Goal: Transaction & Acquisition: Purchase product/service

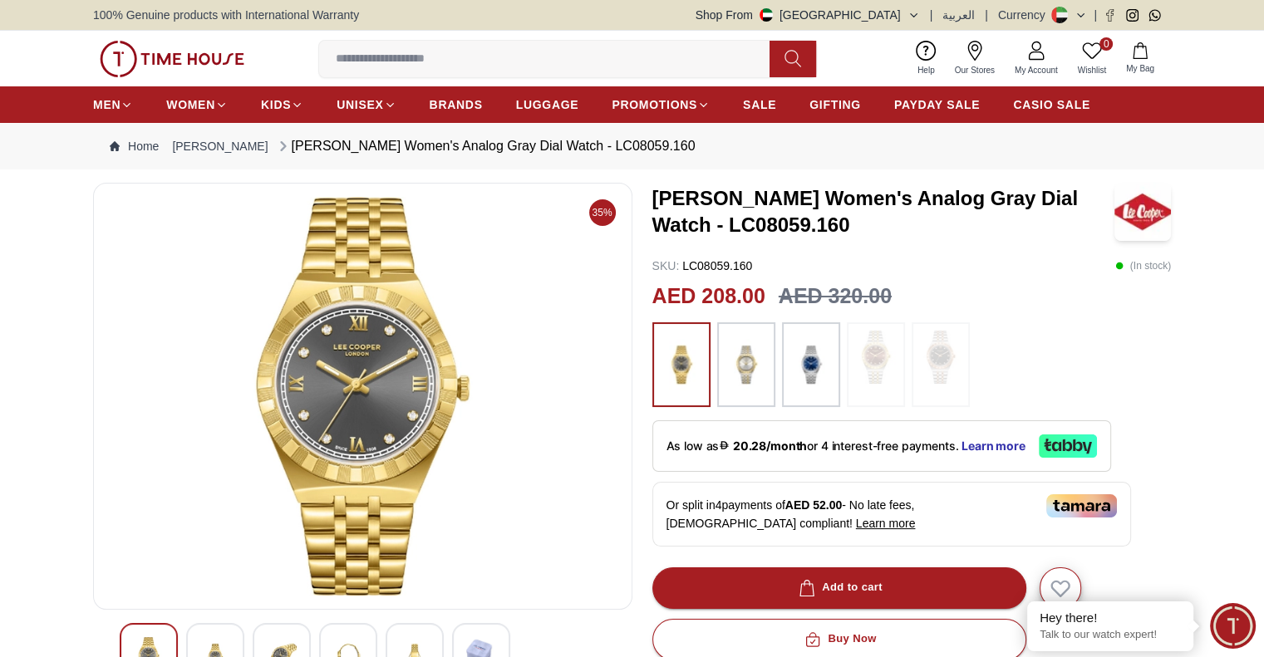
click at [739, 347] on img at bounding box center [746, 365] width 42 height 68
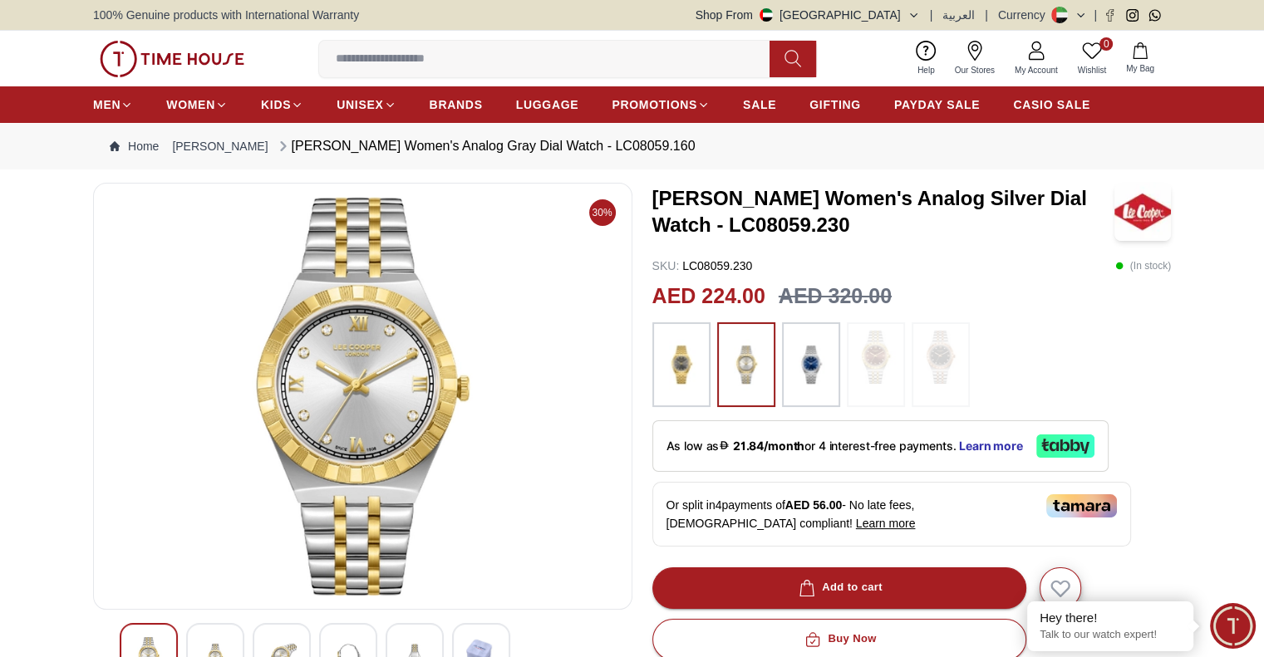
click at [821, 372] on img at bounding box center [811, 365] width 42 height 68
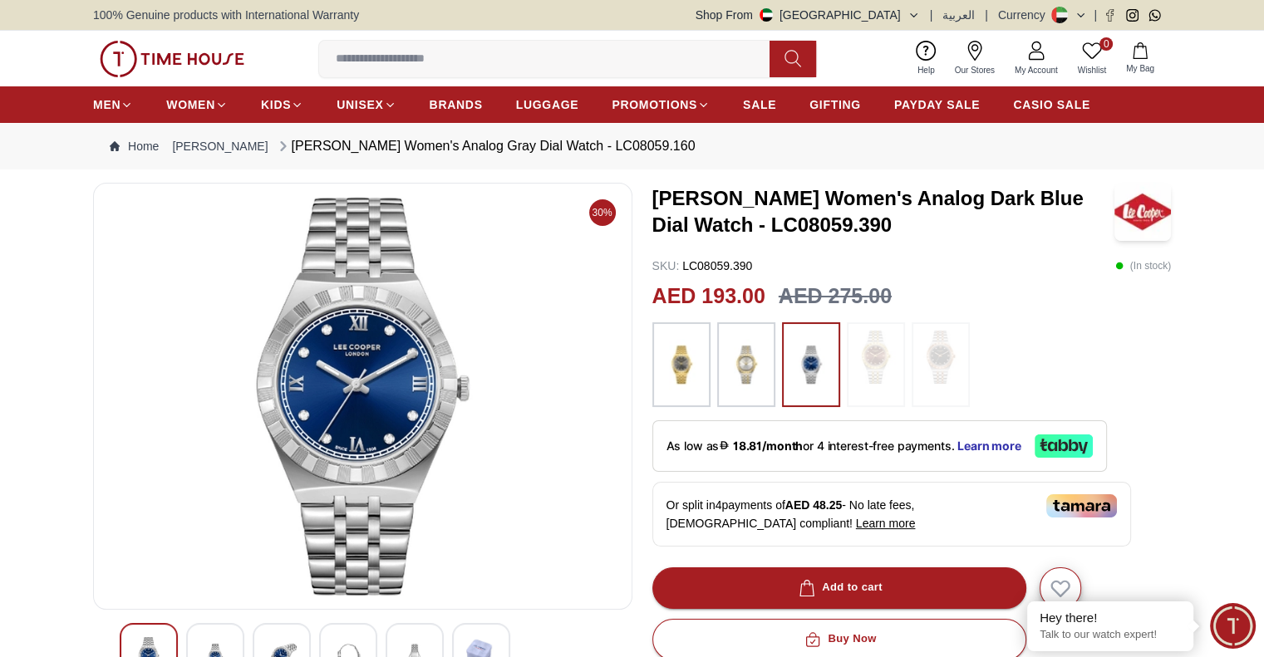
click at [145, 50] on img at bounding box center [172, 59] width 145 height 37
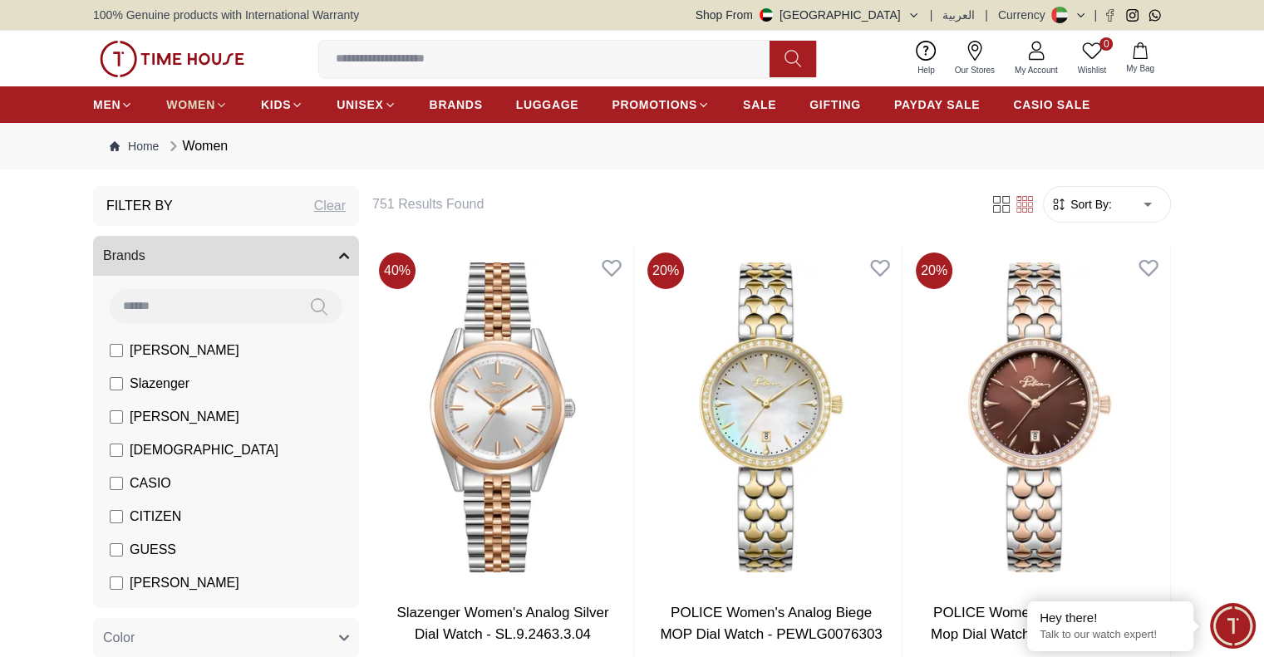
click at [206, 106] on span "WOMEN" at bounding box center [190, 104] width 49 height 17
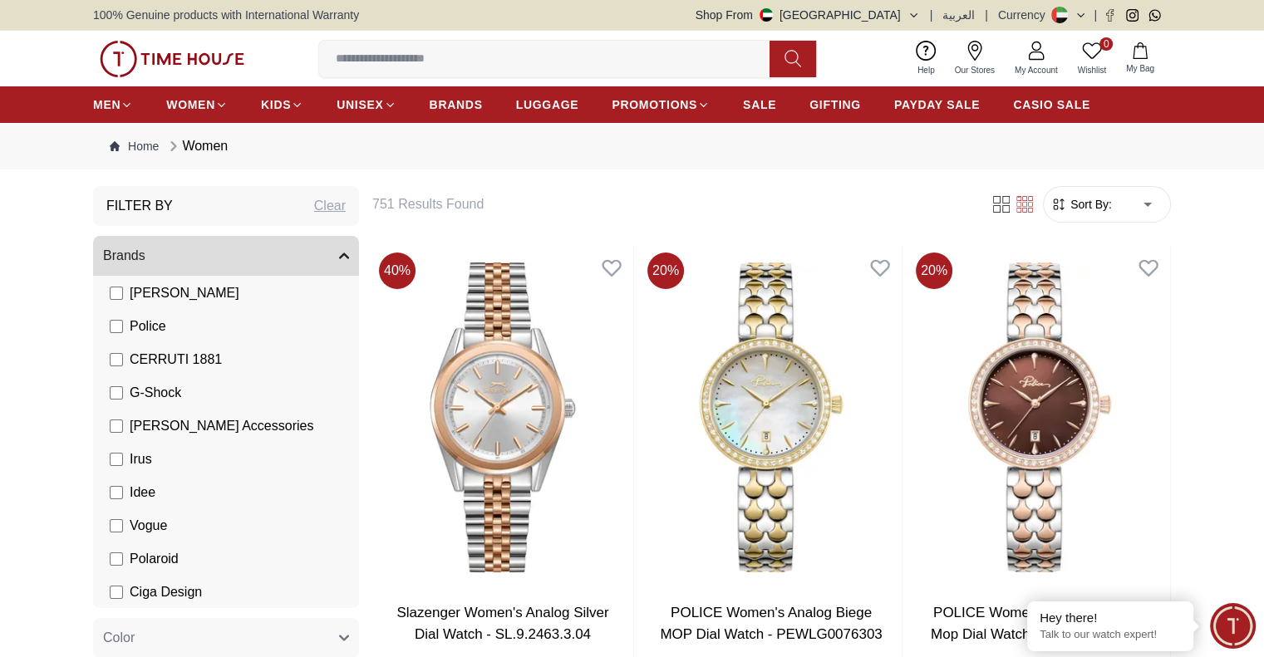
click at [1070, 212] on span "Sort By:" at bounding box center [1089, 204] width 45 height 17
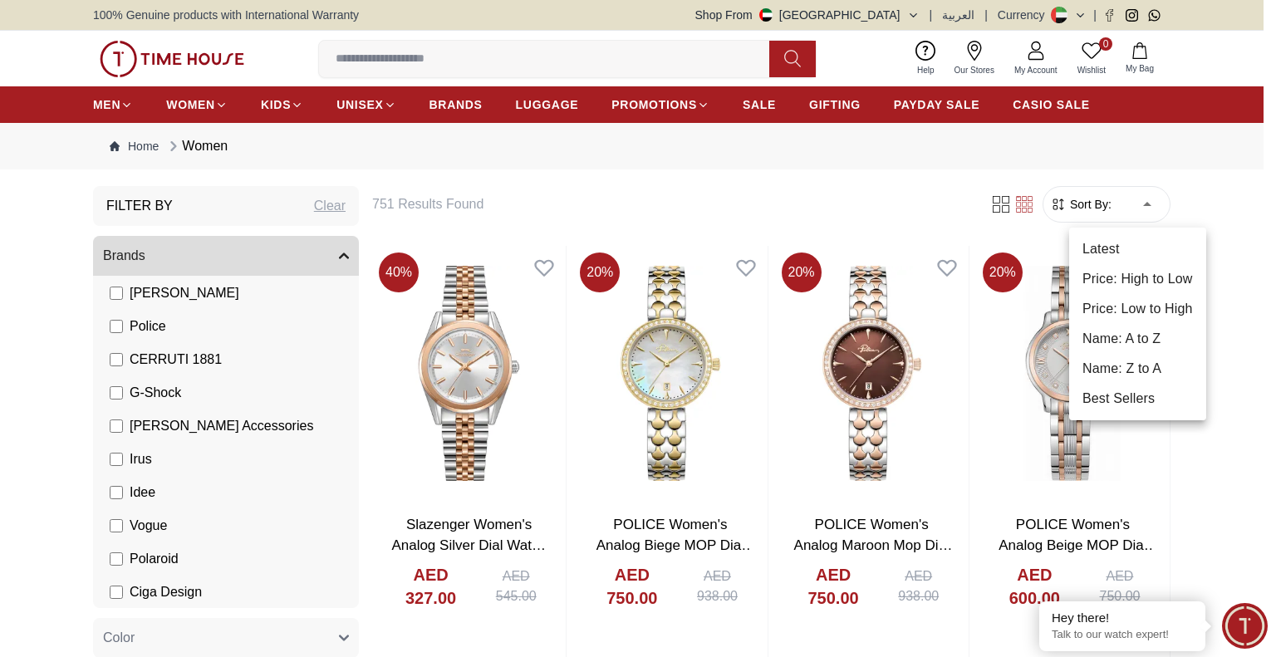
click at [1133, 305] on li "Price: Low to High" at bounding box center [1137, 309] width 137 height 30
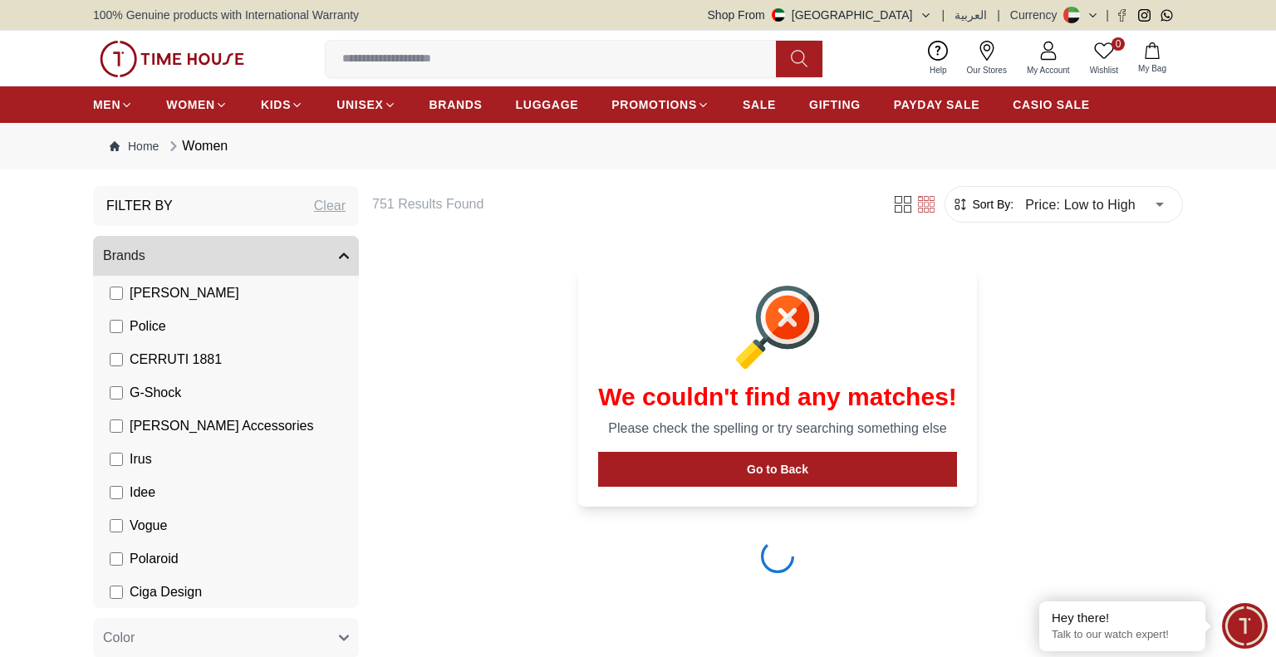
type input "*"
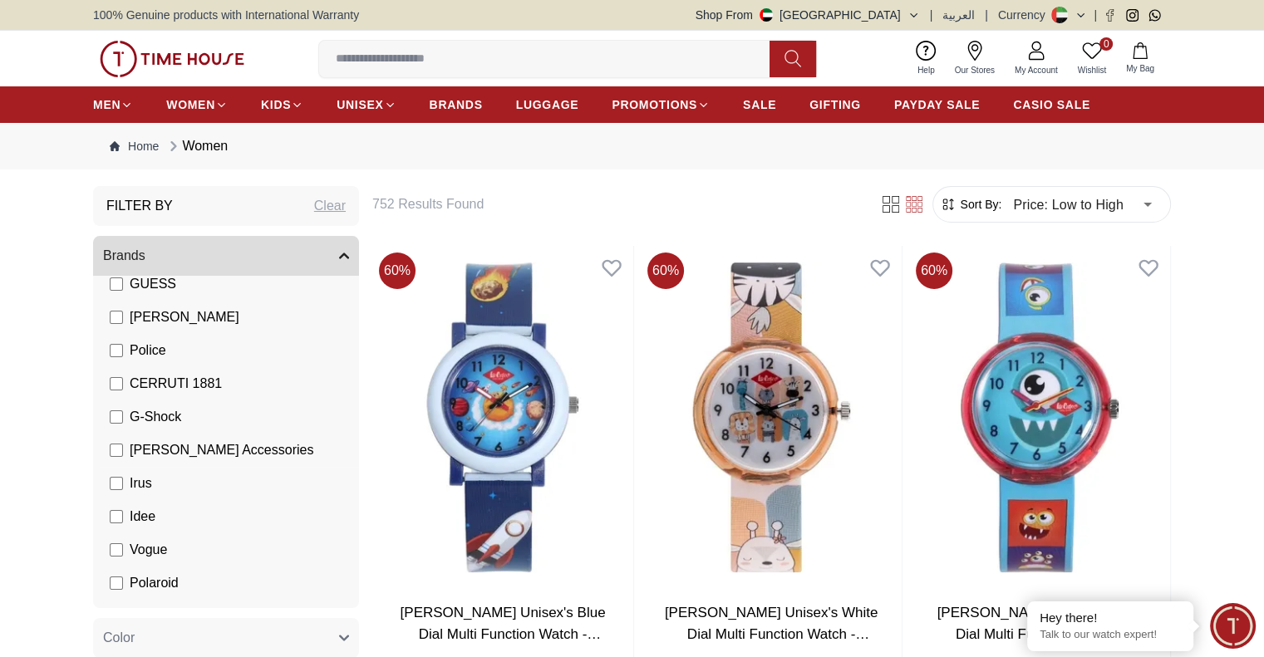
scroll to position [290, 0]
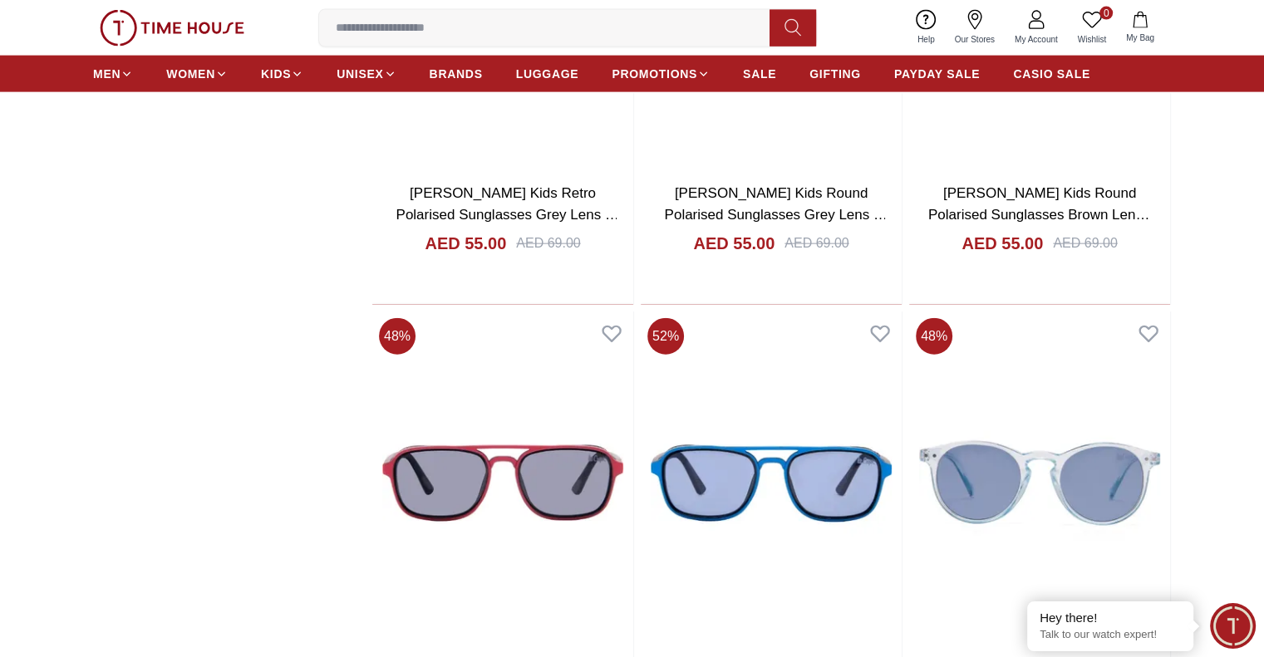
scroll to position [3919, 0]
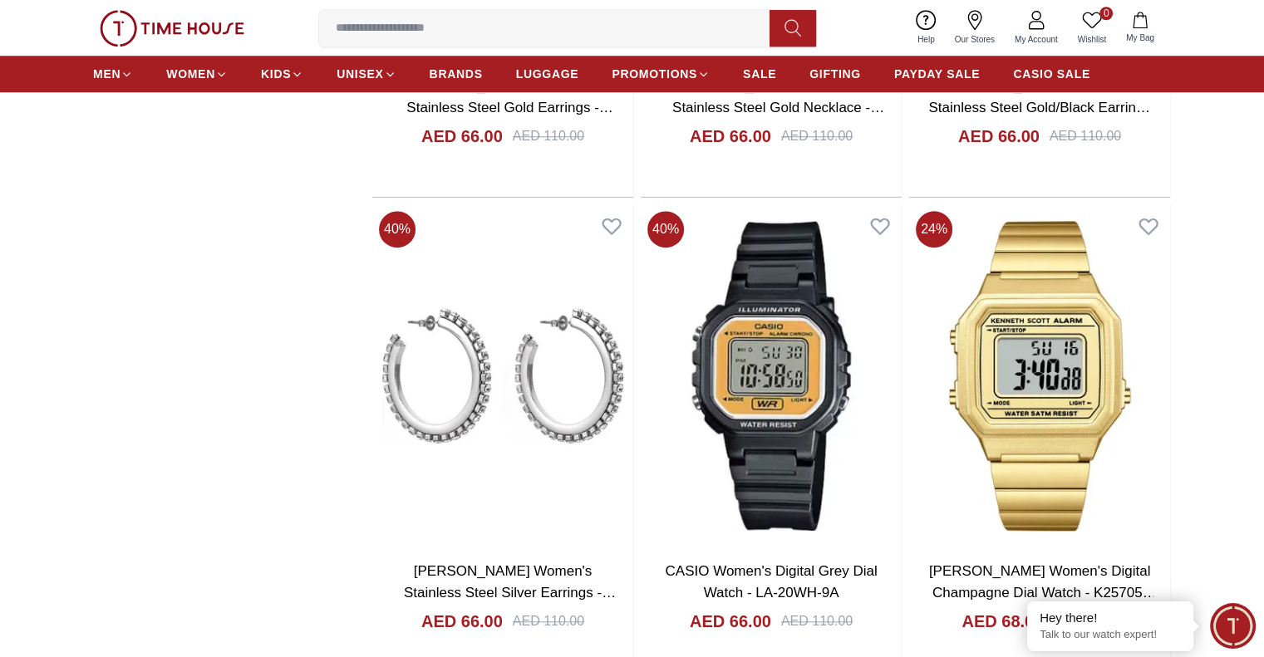
scroll to position [8073, 0]
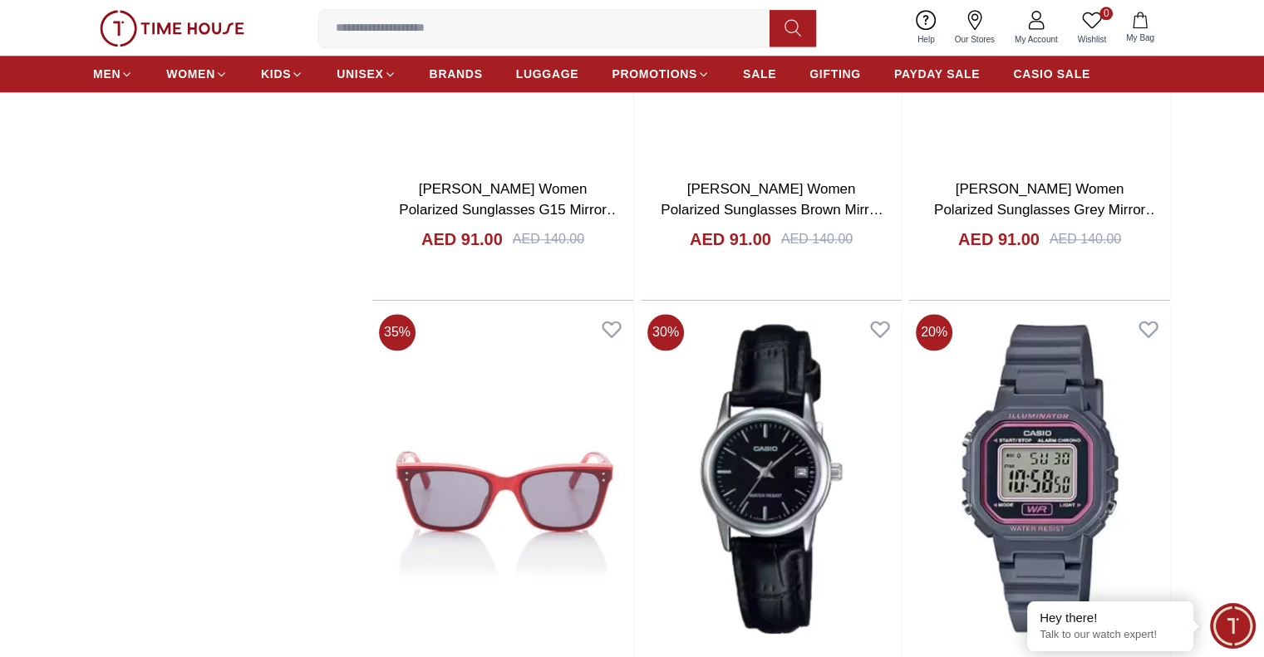
scroll to position [14637, 0]
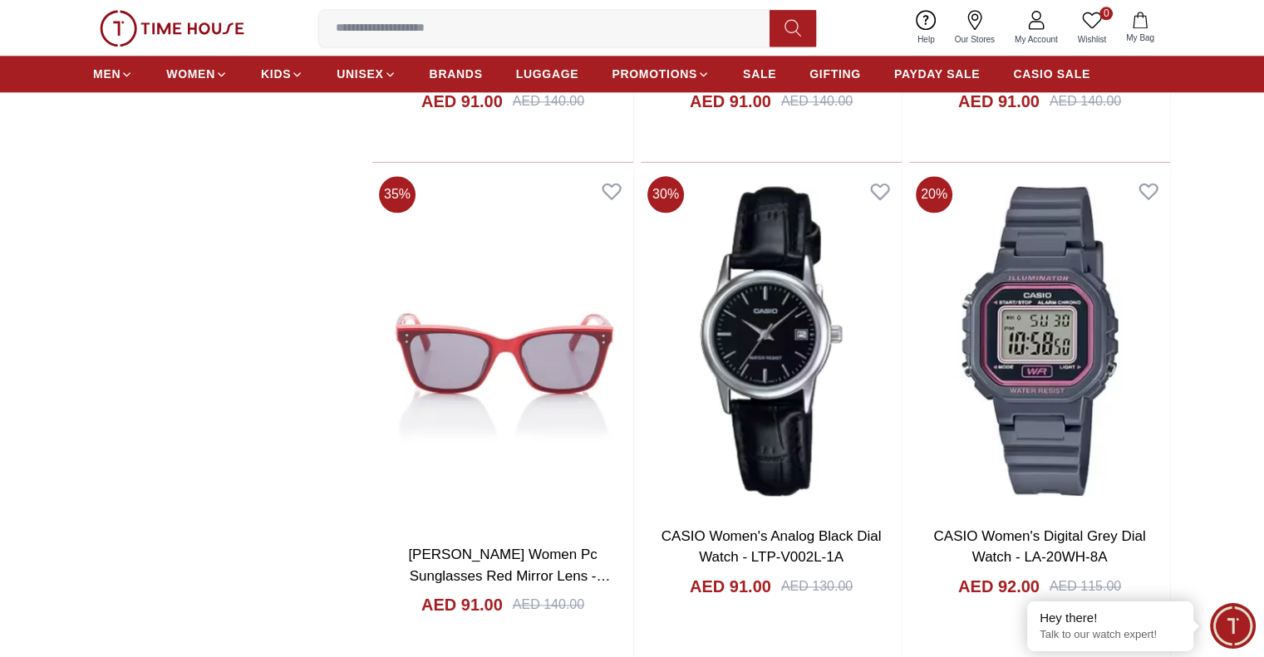
scroll to position [14887, 0]
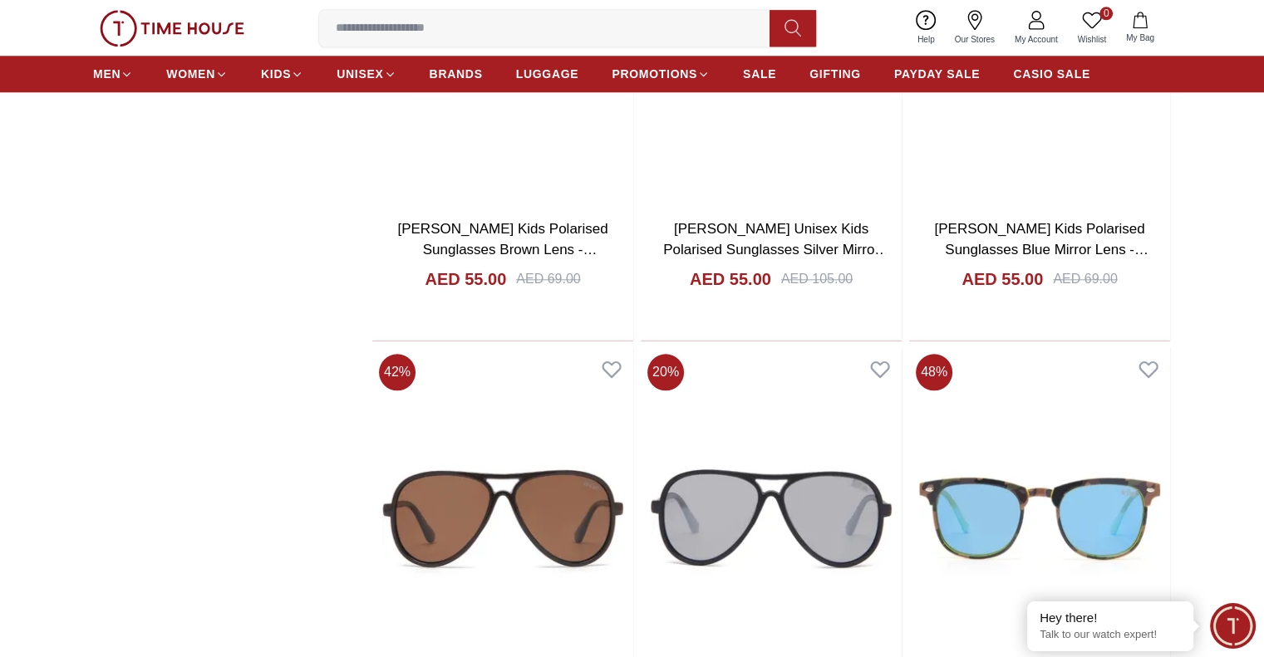
scroll to position [1840, 0]
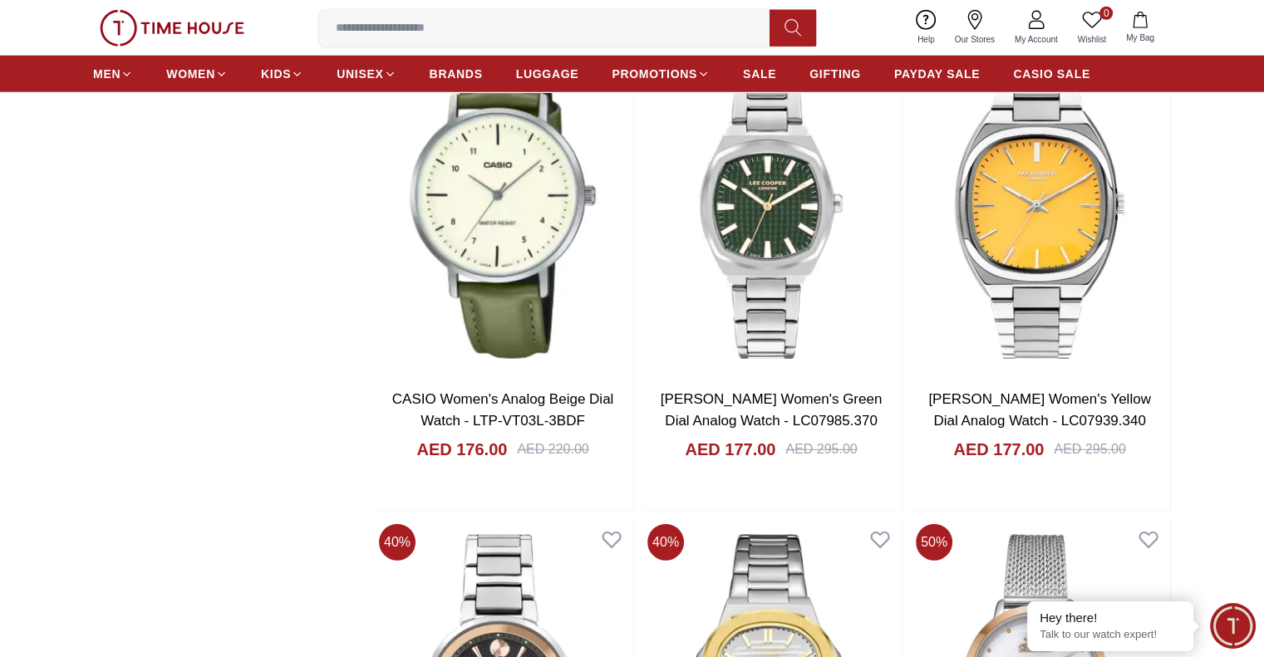
scroll to position [4748, 0]
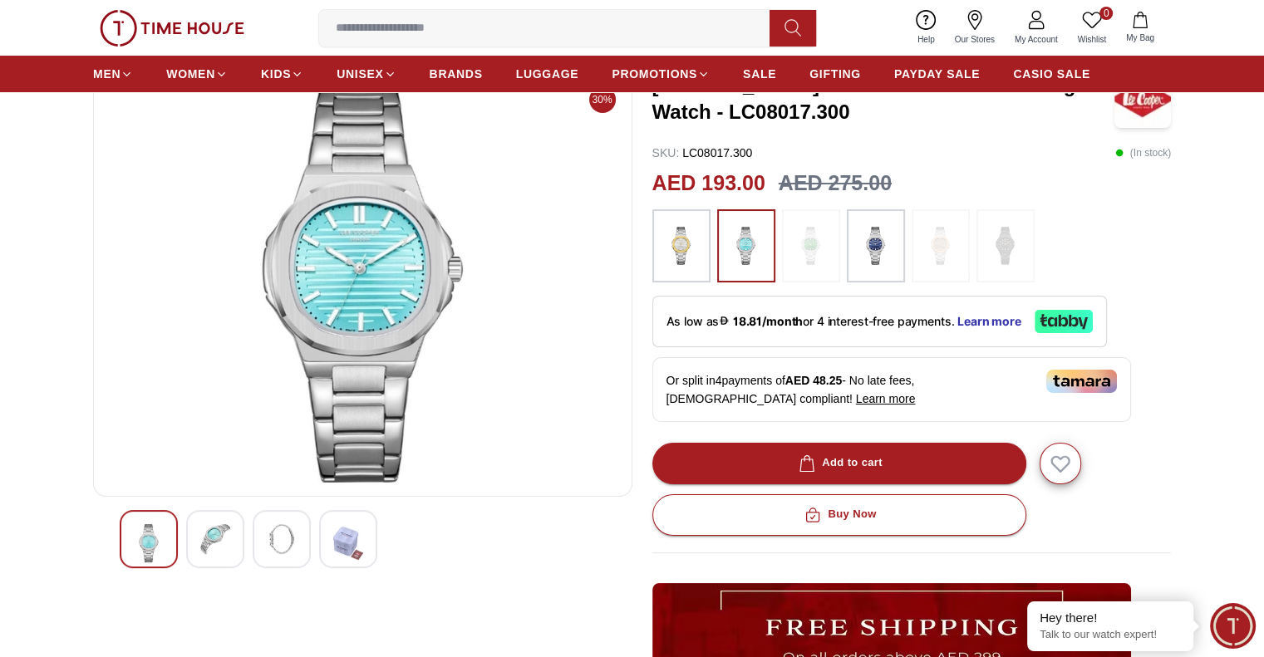
scroll to position [249, 0]
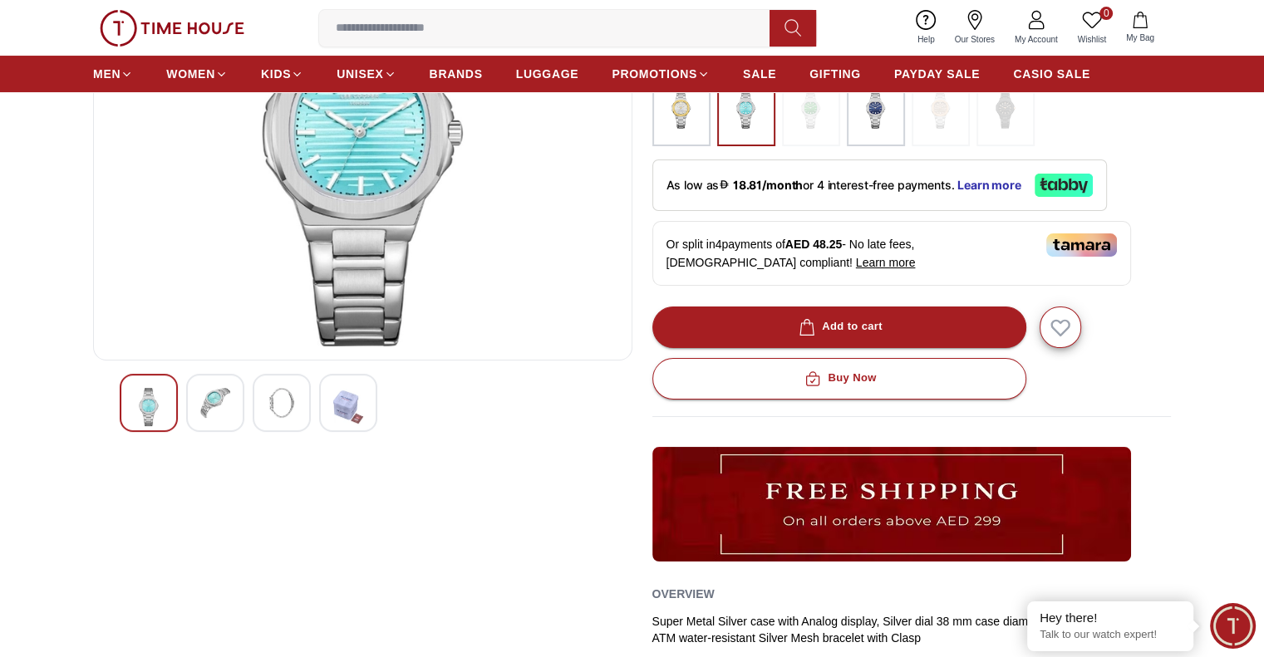
click at [202, 414] on img at bounding box center [215, 403] width 30 height 30
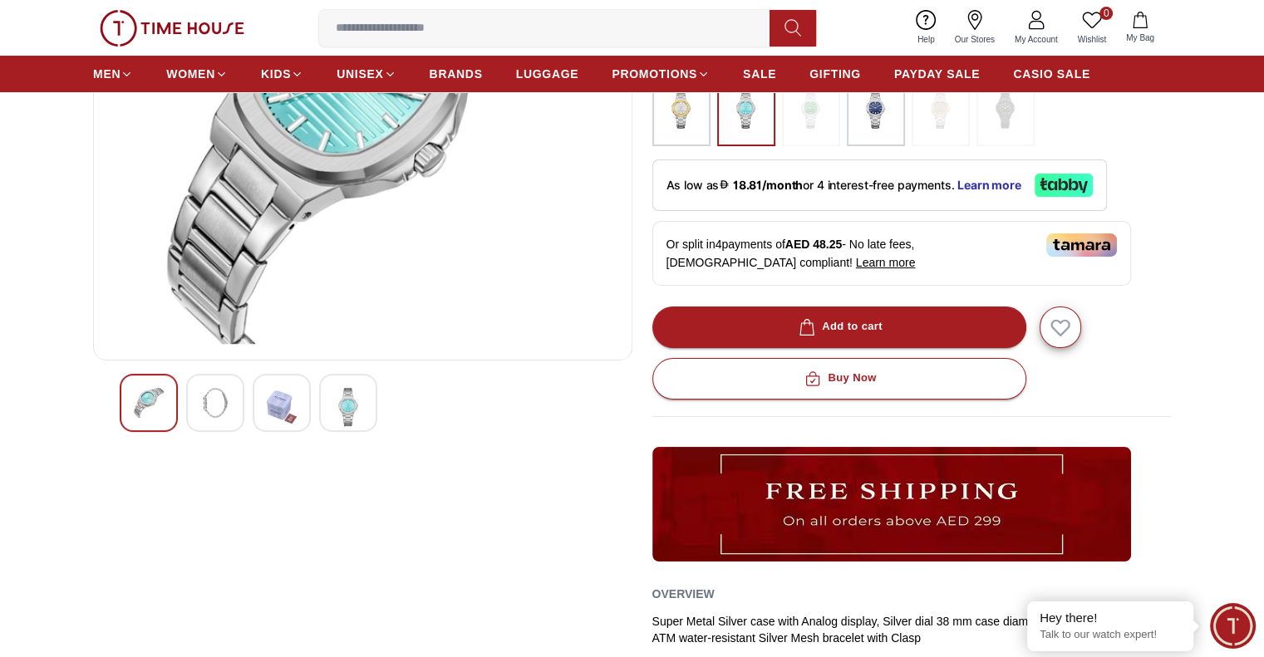
click at [272, 396] on img at bounding box center [282, 407] width 30 height 38
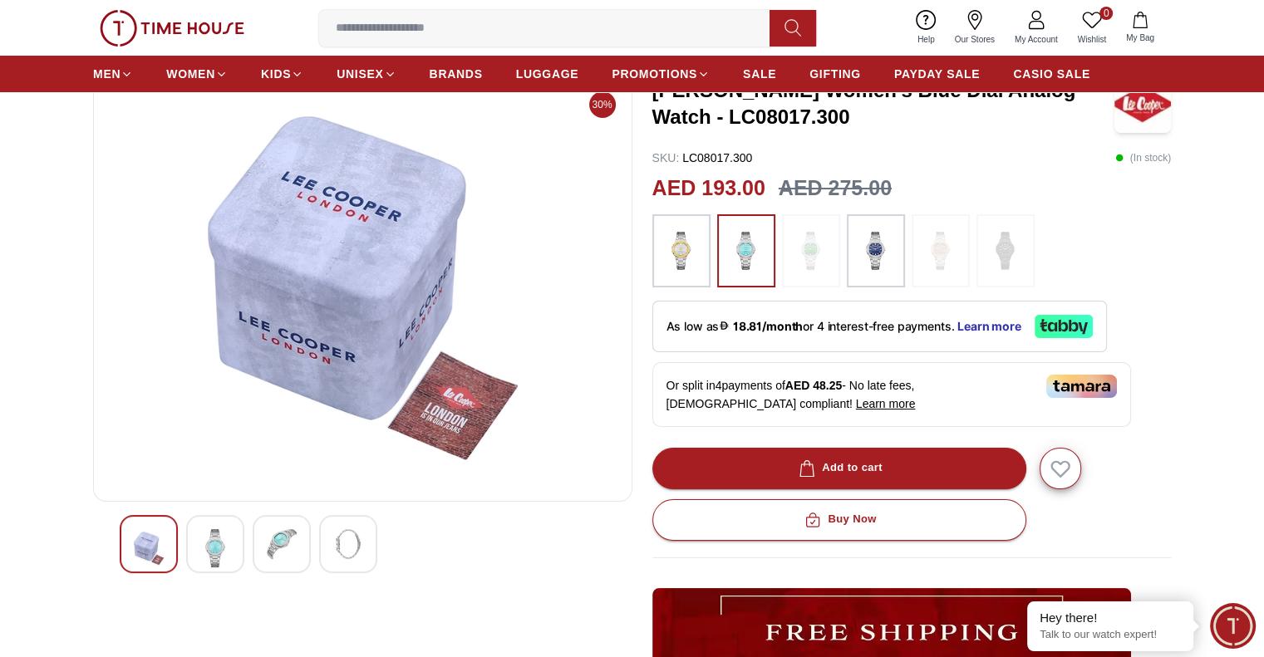
scroll to position [166, 0]
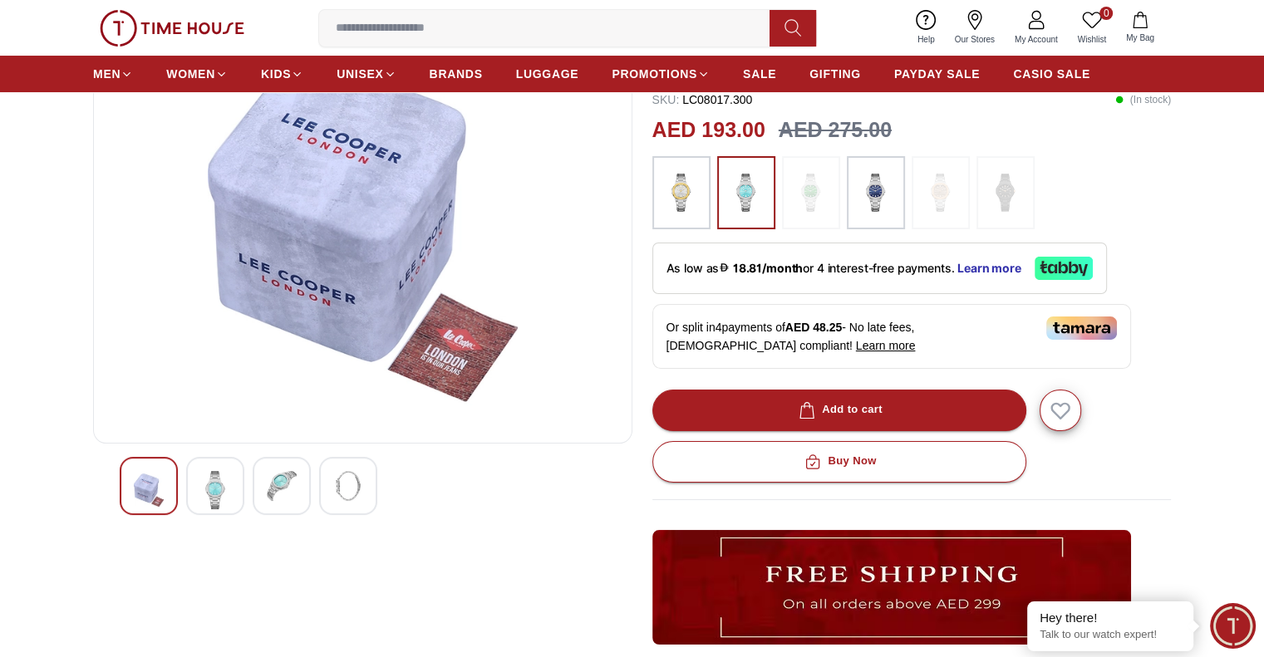
click at [204, 525] on div "30%" at bounding box center [362, 440] width 539 height 847
click at [216, 507] on img at bounding box center [215, 490] width 30 height 38
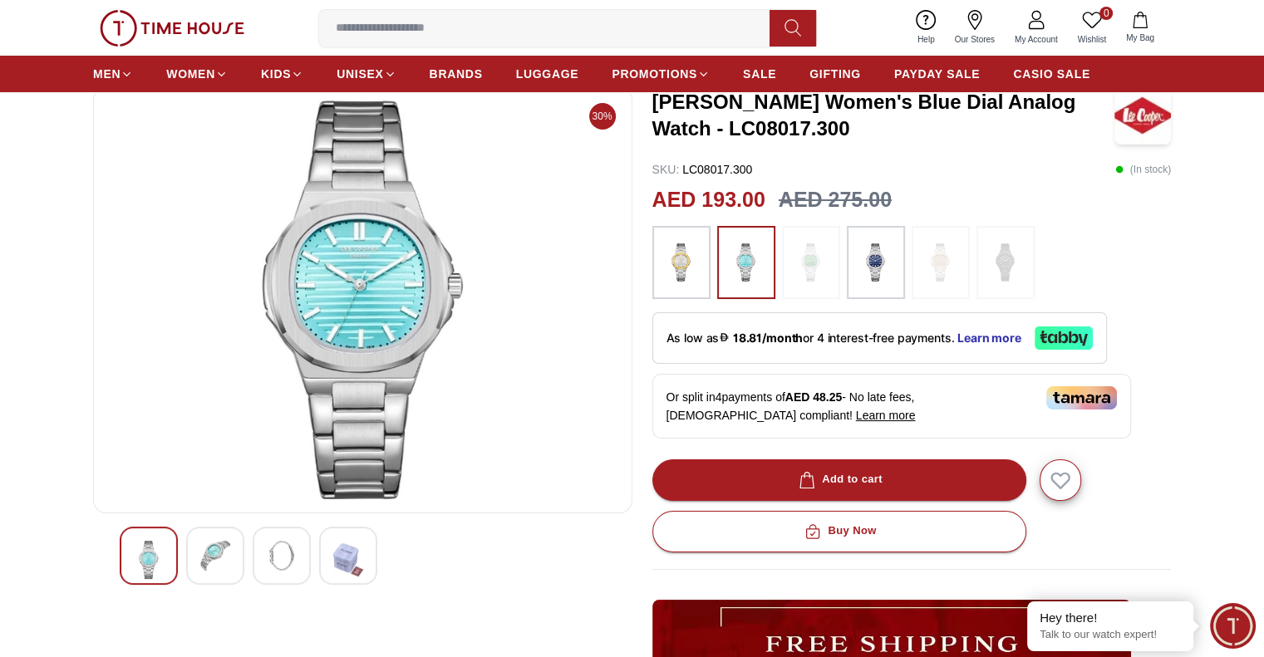
scroll to position [0, 0]
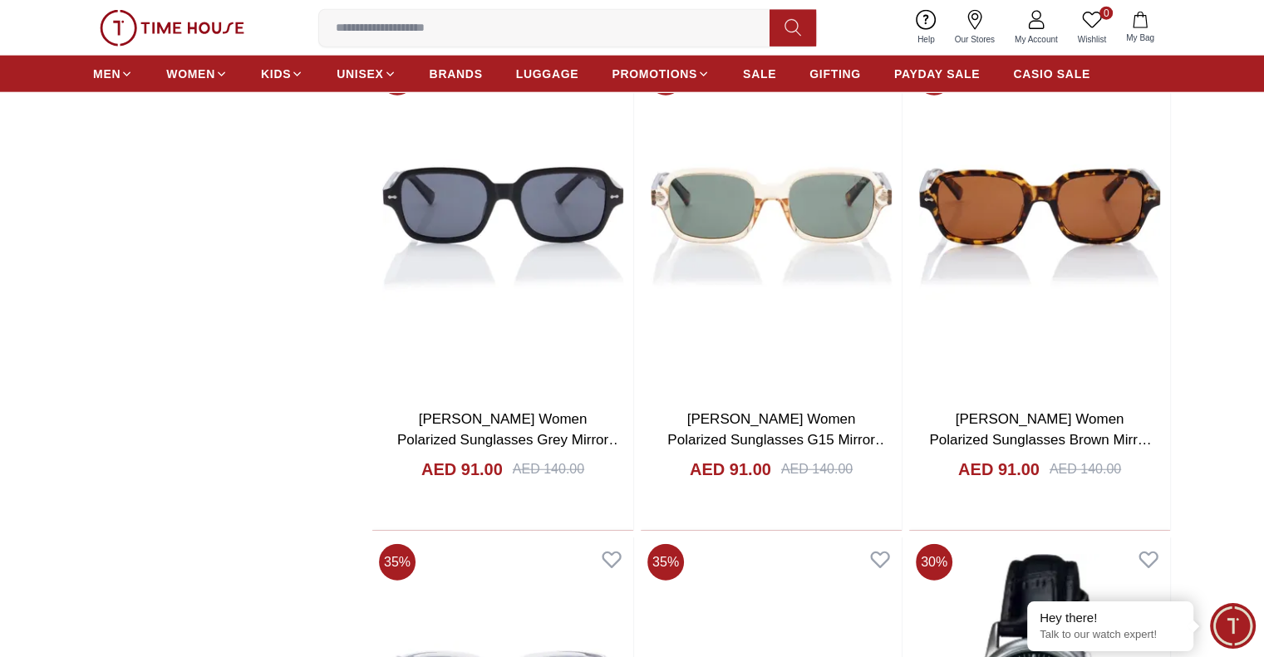
scroll to position [10221, 0]
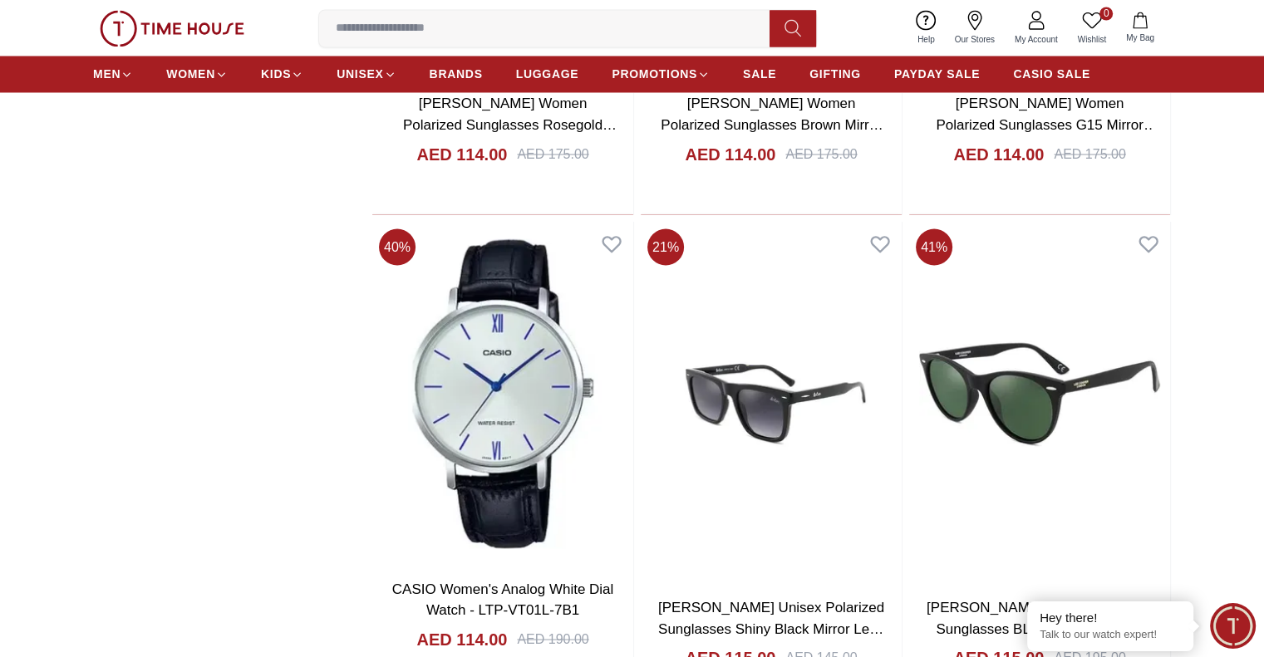
scroll to position [15664, 0]
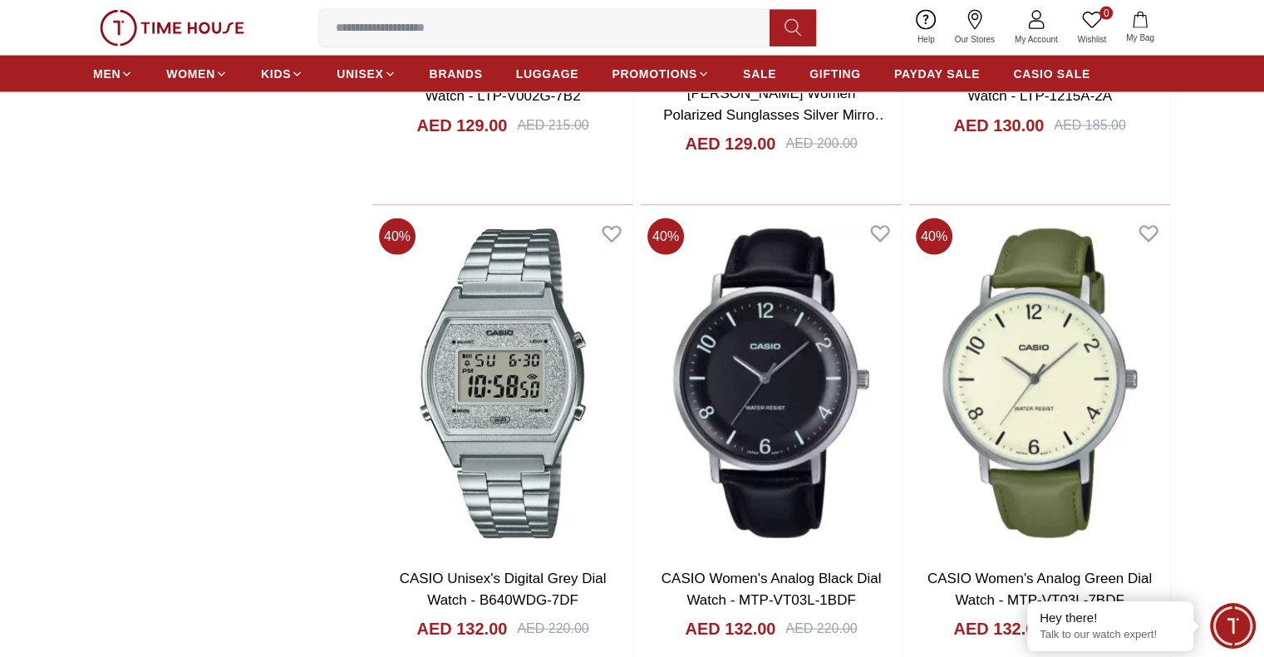
scroll to position [22529, 0]
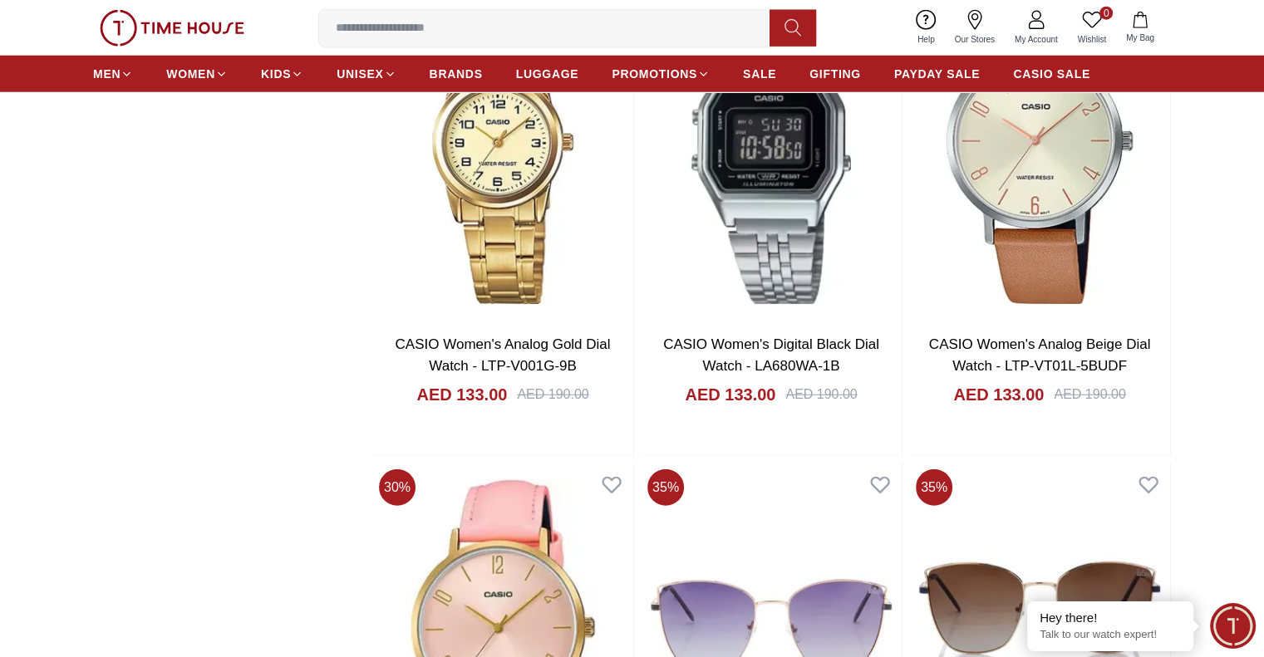
scroll to position [23027, 0]
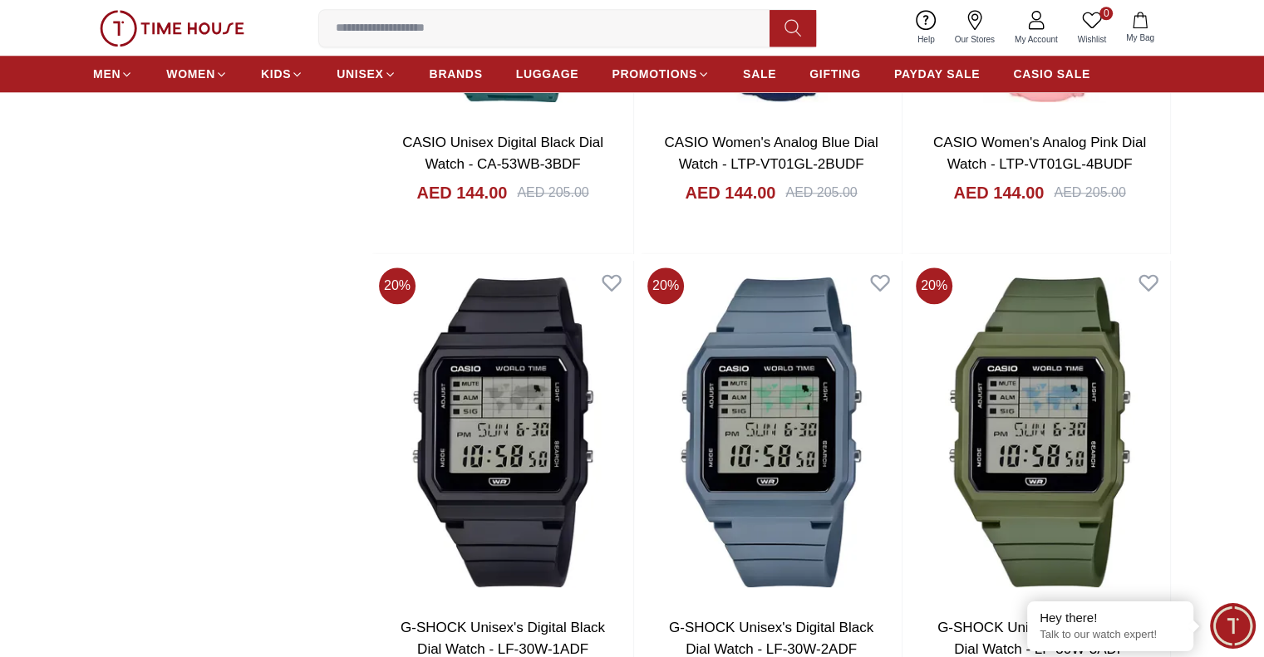
scroll to position [27016, 0]
